Goal: Information Seeking & Learning: Learn about a topic

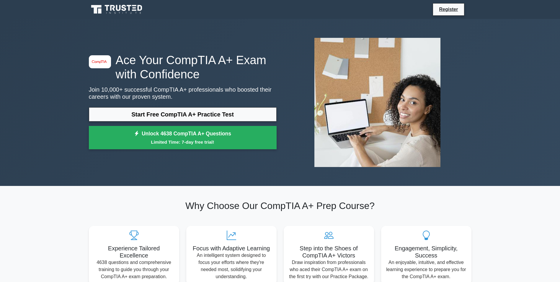
click at [108, 4] on icon at bounding box center [117, 9] width 57 height 11
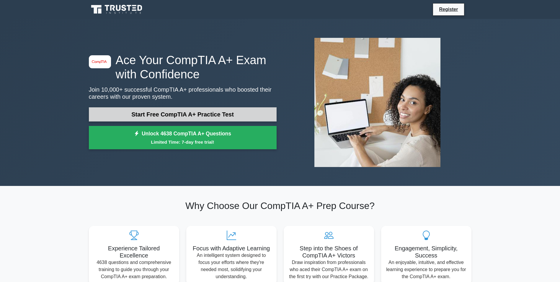
click at [204, 118] on link "Start Free CompTIA A+ Practice Test" at bounding box center [183, 114] width 188 height 14
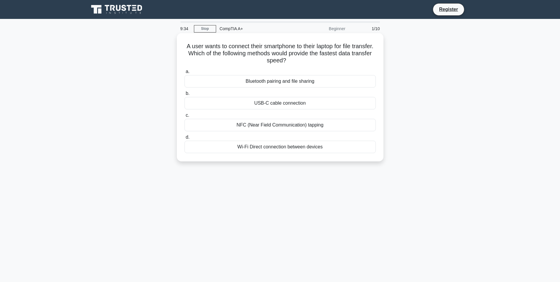
click at [285, 100] on div "USB-C cable connection" at bounding box center [279, 103] width 191 height 12
click at [184, 95] on input "b. USB-C cable connection" at bounding box center [184, 93] width 0 height 4
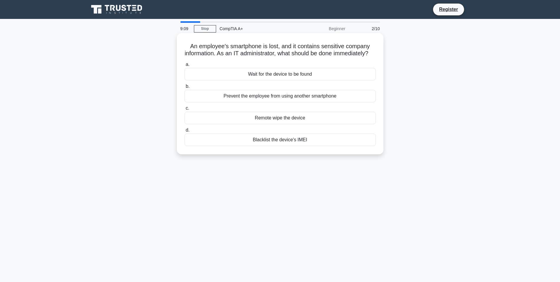
click at [310, 146] on div "Blacklist the device's IMEI" at bounding box center [279, 139] width 191 height 12
click at [184, 132] on input "d. Blacklist the device's IMEI" at bounding box center [184, 130] width 0 height 4
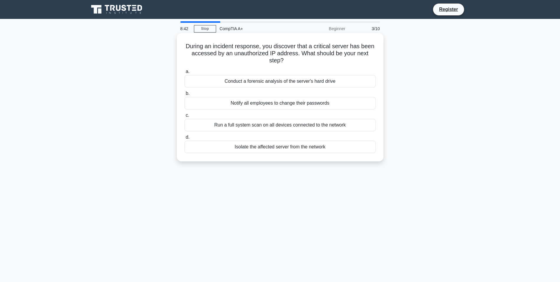
click at [294, 148] on div "Isolate the affected server from the network" at bounding box center [279, 146] width 191 height 12
click at [184, 139] on input "d. Isolate the affected server from the network" at bounding box center [184, 137] width 0 height 4
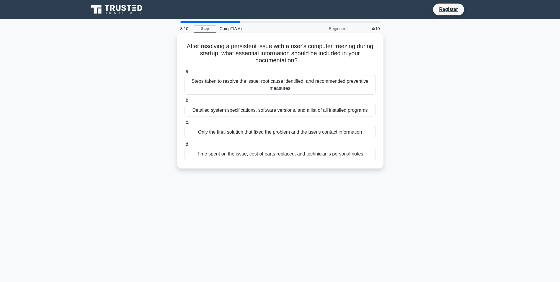
click at [242, 76] on div "Steps taken to resolve the issue, root cause identified, and recommended preven…" at bounding box center [279, 84] width 191 height 19
click at [184, 73] on input "a. Steps taken to resolve the issue, root cause identified, and recommended pre…" at bounding box center [184, 72] width 0 height 4
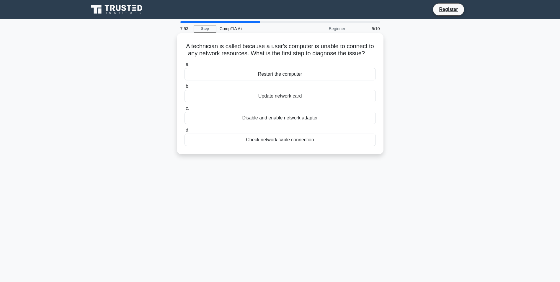
click at [304, 139] on div "Check network cable connection" at bounding box center [279, 139] width 191 height 12
click at [184, 132] on input "d. Check network cable connection" at bounding box center [184, 130] width 0 height 4
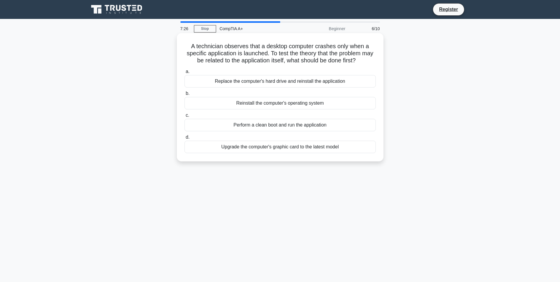
click at [315, 128] on div "Perform a clean boot and run the application" at bounding box center [279, 125] width 191 height 12
click at [184, 117] on input "c. Perform a clean boot and run the application" at bounding box center [184, 115] width 0 height 4
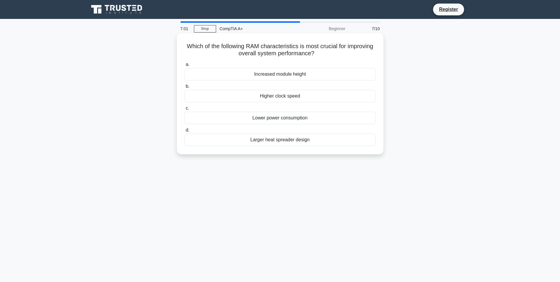
click at [317, 145] on div "Larger heat spreader design" at bounding box center [279, 139] width 191 height 12
click at [184, 132] on input "d. Larger heat spreader design" at bounding box center [184, 130] width 0 height 4
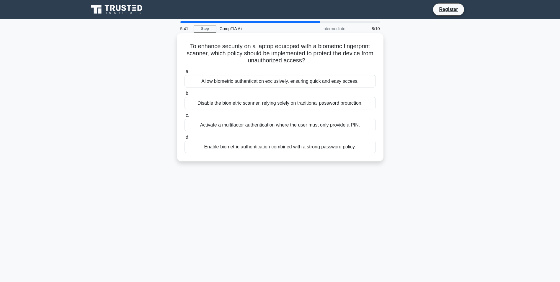
click at [282, 147] on div "Enable biometric authentication combined with a strong password policy." at bounding box center [279, 146] width 191 height 12
click at [184, 139] on input "d. Enable biometric authentication combined with a strong password policy." at bounding box center [184, 137] width 0 height 4
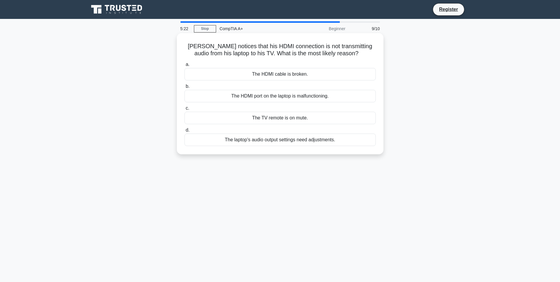
click at [316, 141] on div "The laptop's audio output settings need adjustments." at bounding box center [279, 139] width 191 height 12
click at [184, 132] on input "d. The laptop's audio output settings need adjustments." at bounding box center [184, 130] width 0 height 4
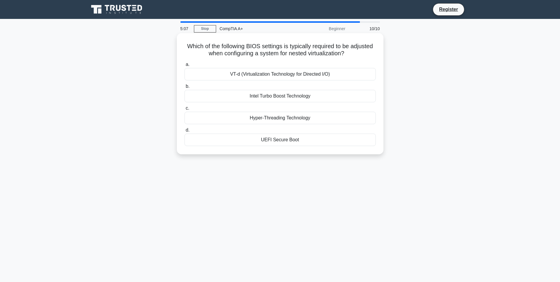
click at [303, 73] on div "VT-d (Virtualization Technology for Directed I/O)" at bounding box center [279, 74] width 191 height 12
click at [184, 66] on input "a. VT-d (Virtualization Technology for Directed I/O)" at bounding box center [184, 65] width 0 height 4
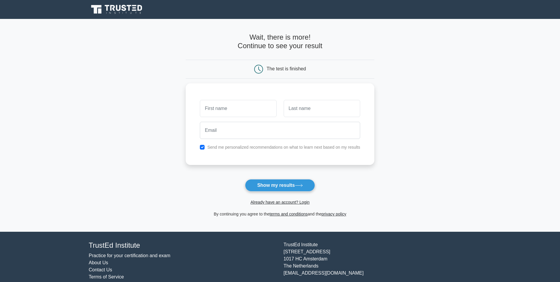
click at [139, 10] on icon at bounding box center [140, 8] width 5 height 6
